Goal: Communication & Community: Share content

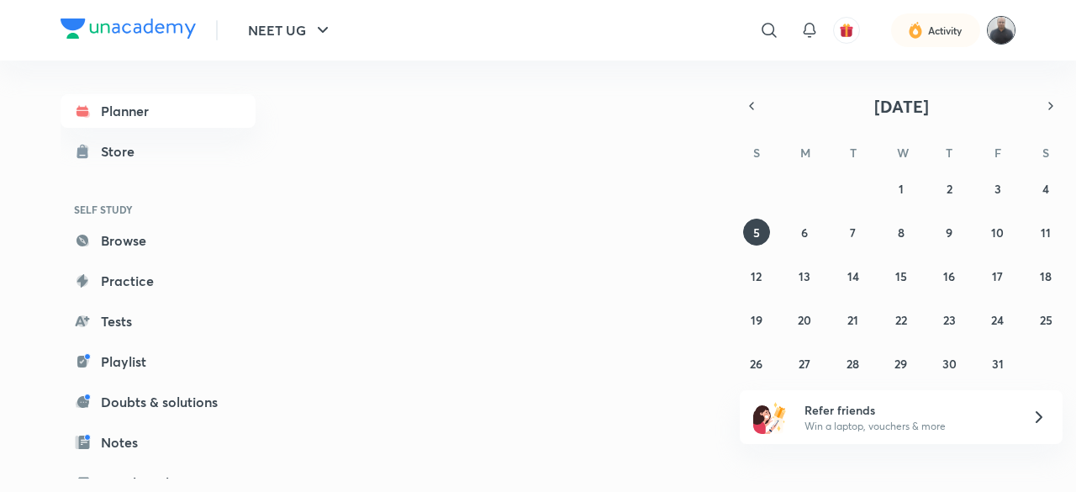
click at [1000, 35] on img at bounding box center [1001, 30] width 29 height 29
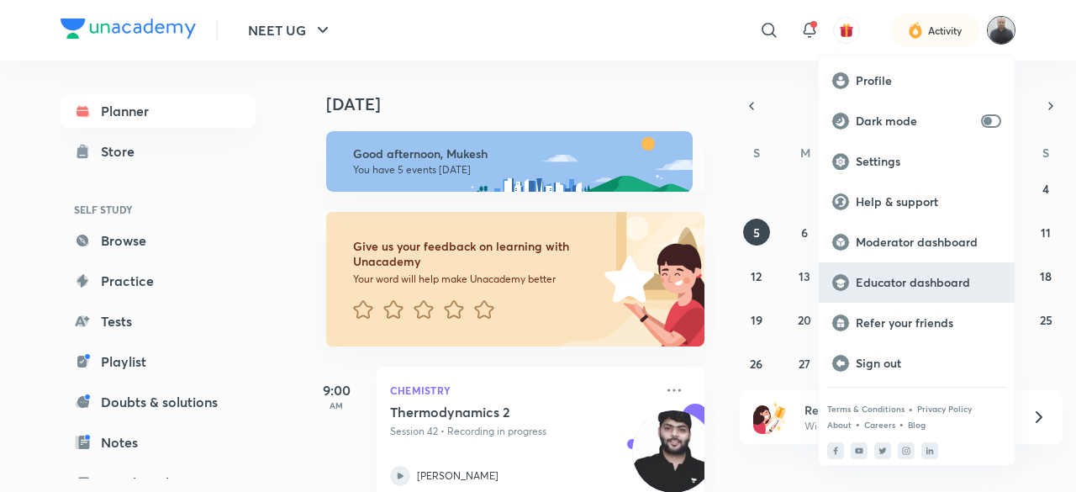
click at [905, 284] on p "Educator dashboard" at bounding box center [928, 282] width 145 height 15
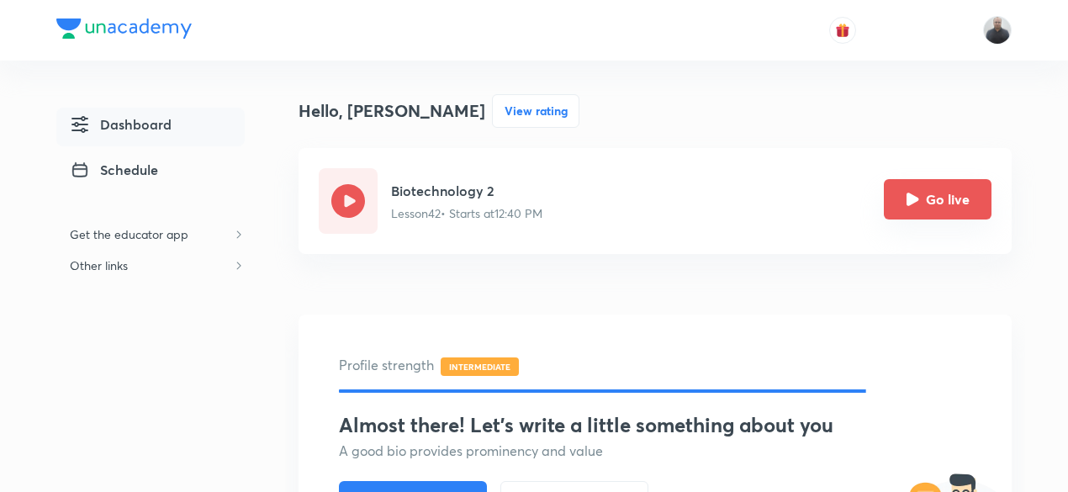
click at [930, 206] on button "Go live" at bounding box center [938, 199] width 108 height 40
